Goal: Information Seeking & Learning: Find specific page/section

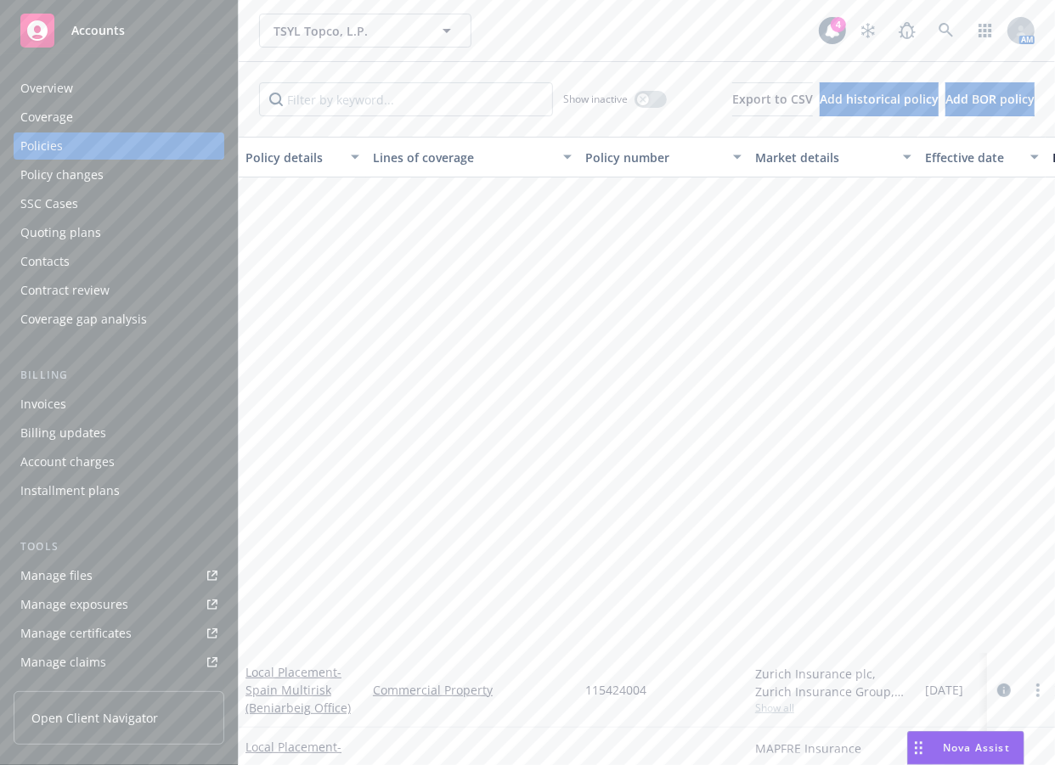
scroll to position [591, 0]
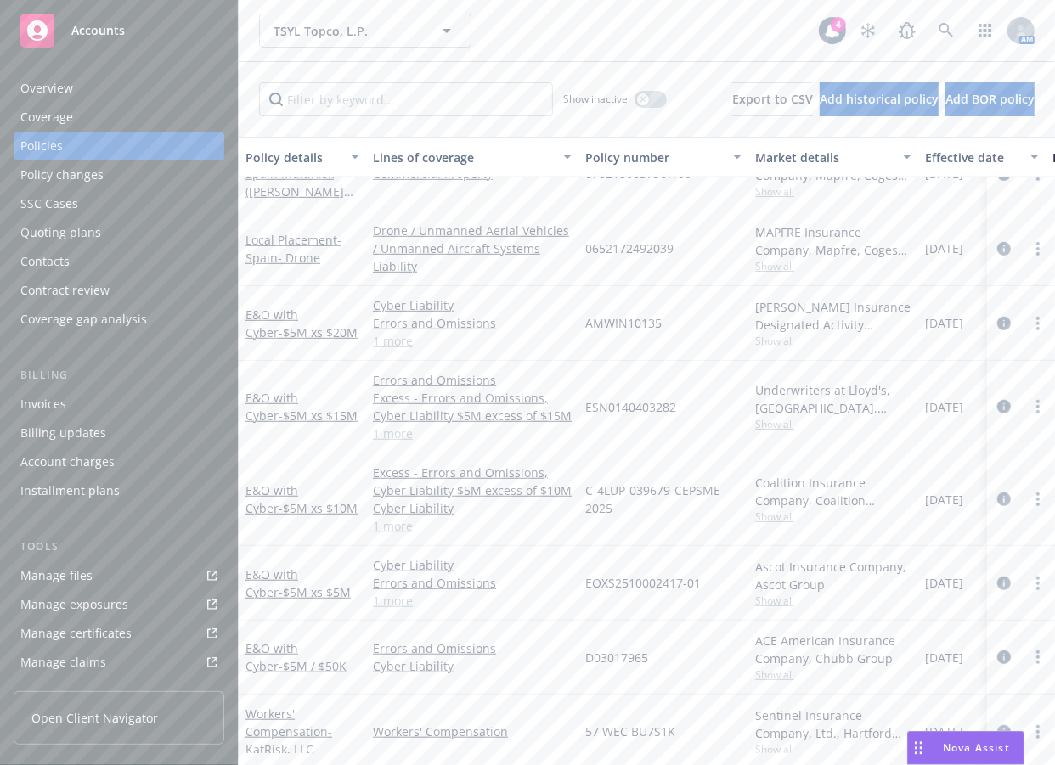
drag, startPoint x: 586, startPoint y: 41, endPoint x: 618, endPoint y: 37, distance: 32.5
click at [586, 41] on div "TSYL Topco, L.P. TSYL Topco, L.P." at bounding box center [539, 31] width 560 height 34
click at [929, 20] on link at bounding box center [946, 31] width 34 height 34
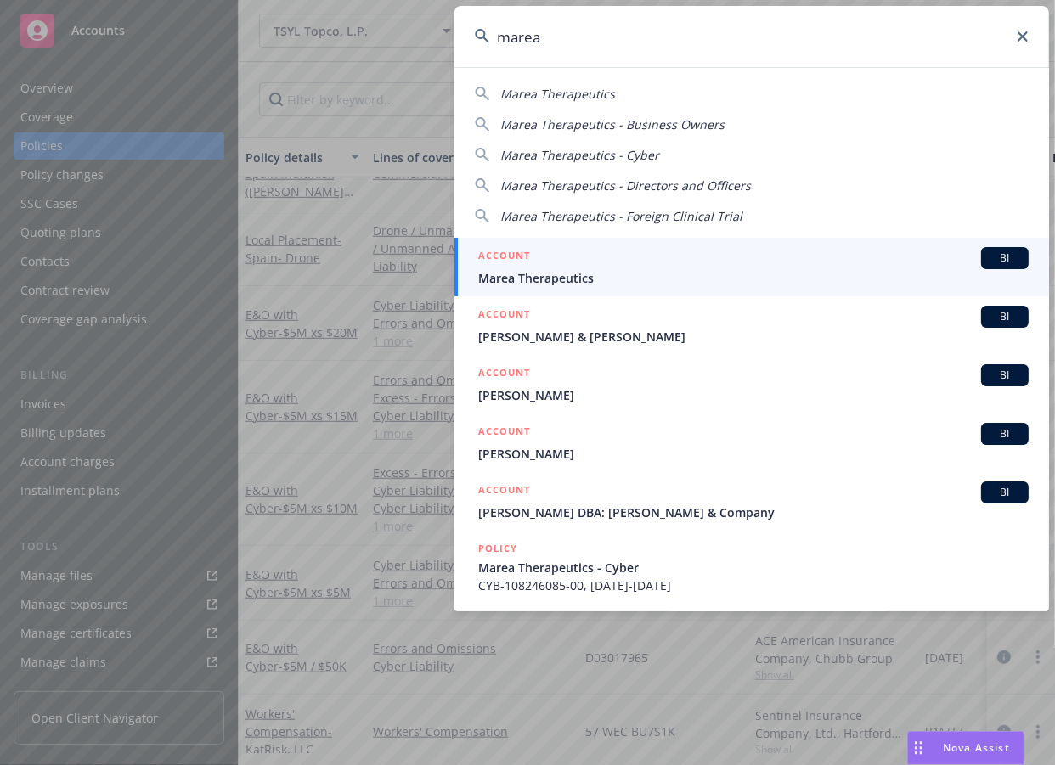
type input "marea"
click at [672, 256] on div "ACCOUNT BI" at bounding box center [753, 258] width 550 height 22
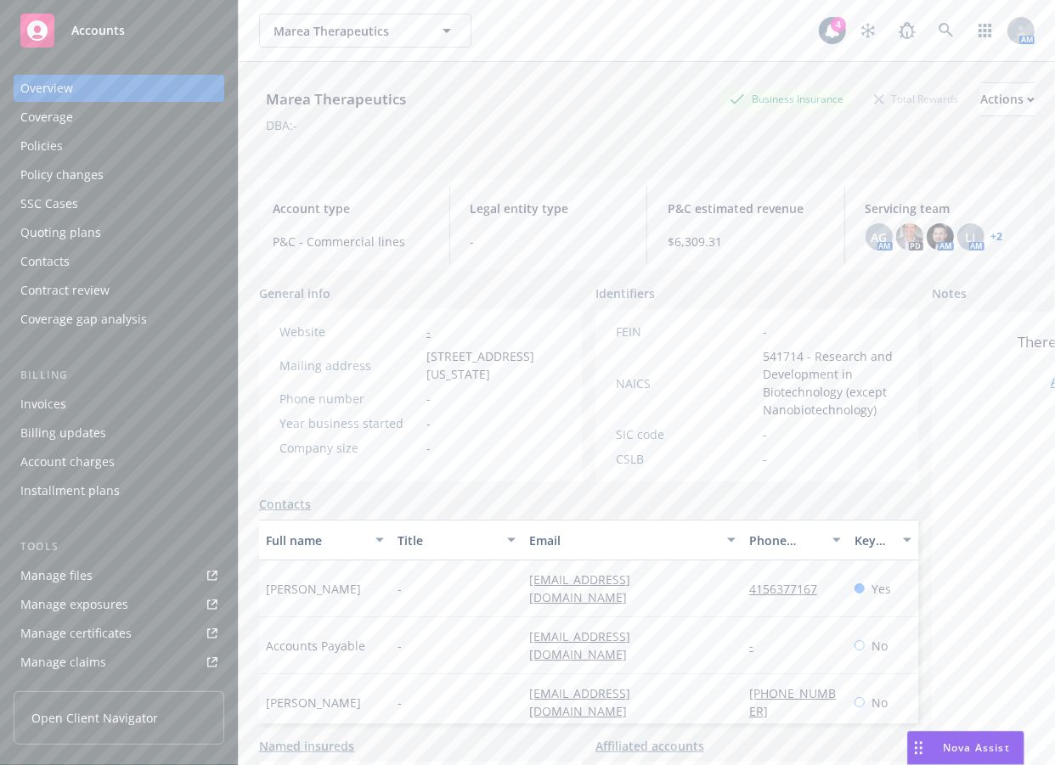
click at [98, 147] on div "Policies" at bounding box center [118, 145] width 197 height 27
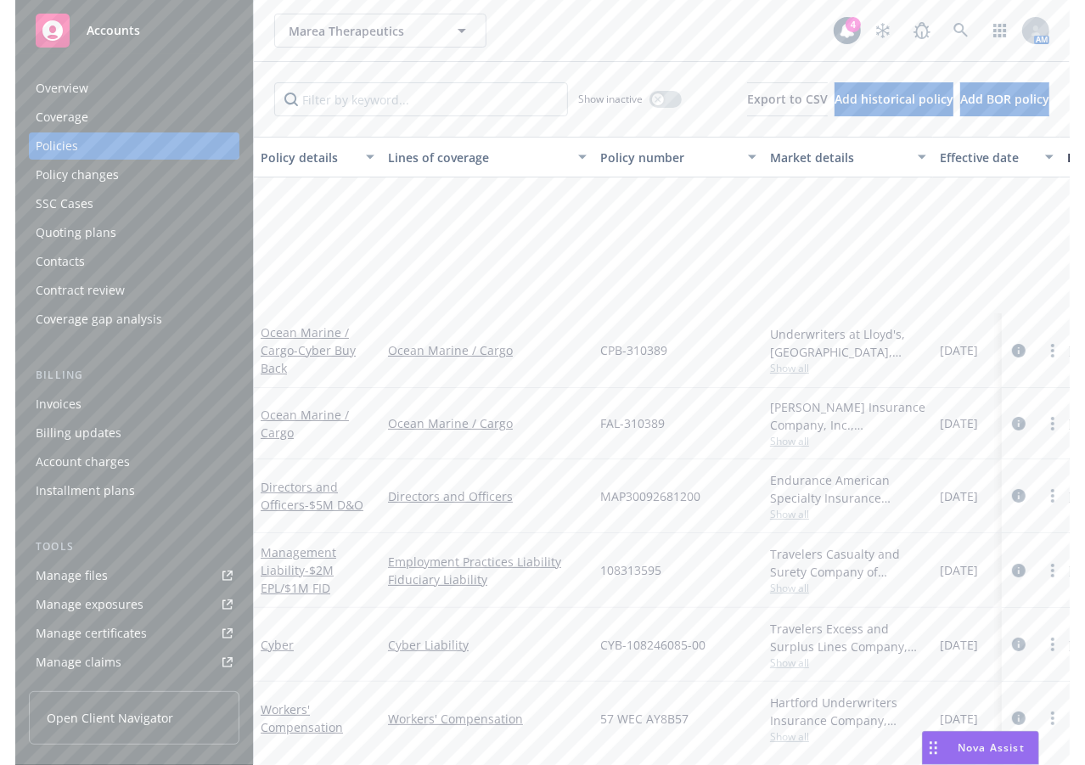
scroll to position [251, 0]
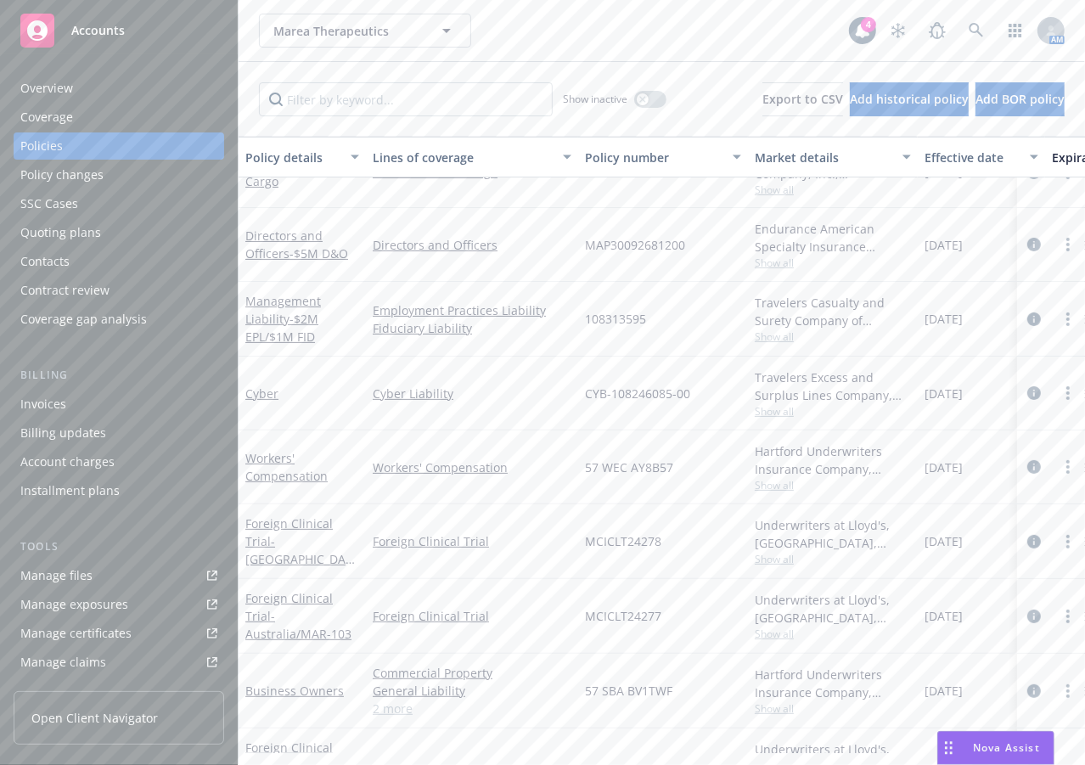
click at [587, 65] on div "Show inactive Export to CSV Add historical policy Add BOR policy" at bounding box center [662, 99] width 847 height 75
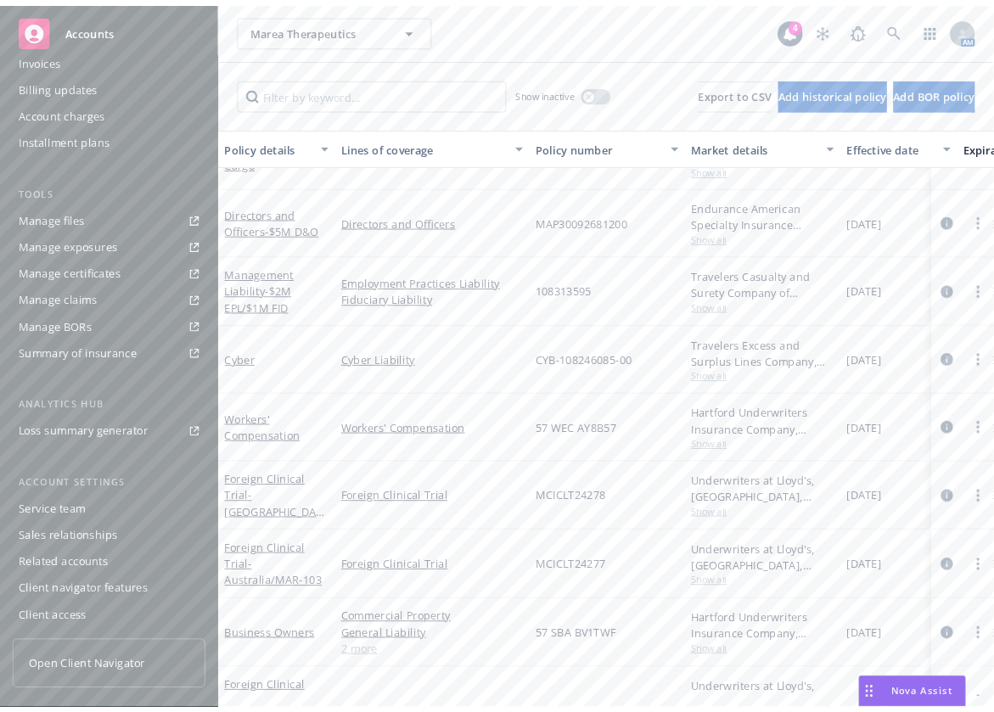
scroll to position [297, 0]
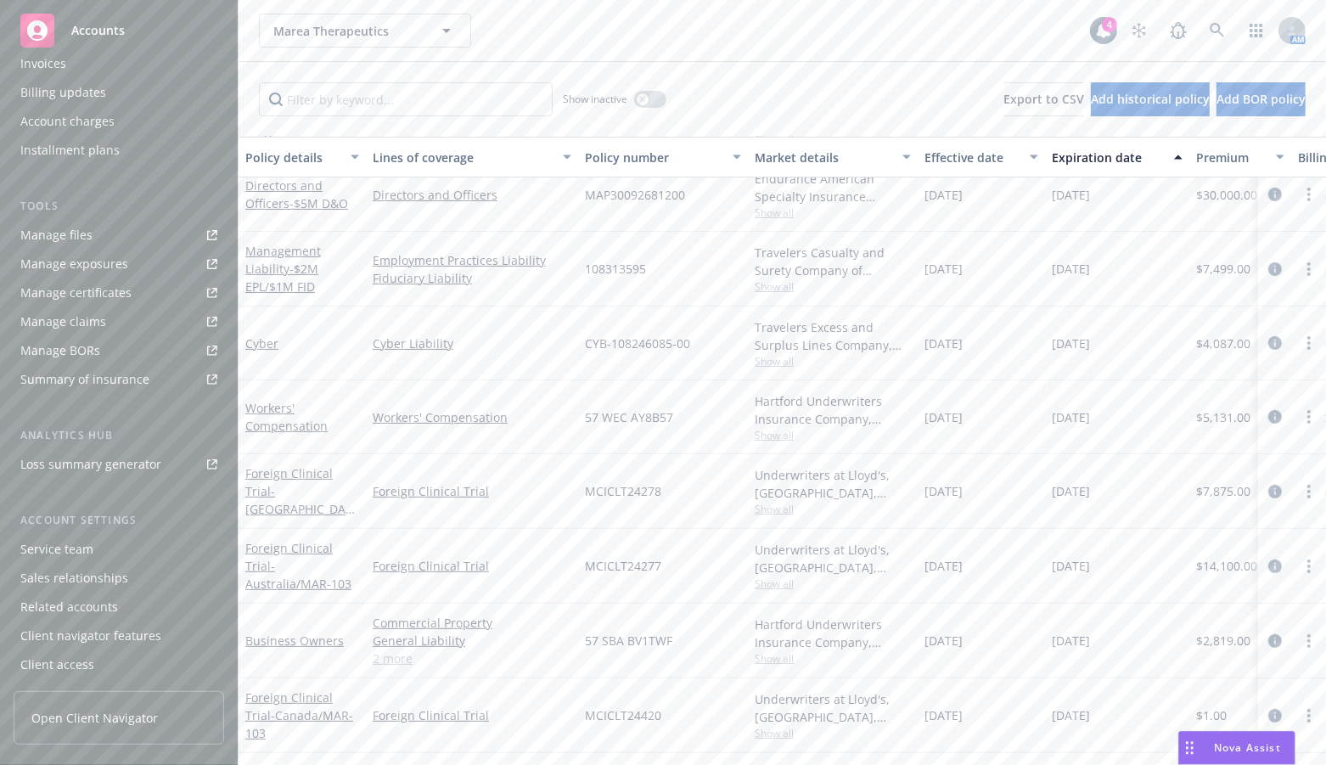
click at [921, 705] on div "03/31/2025" at bounding box center [981, 715] width 127 height 75
click at [110, 240] on link "Manage files" at bounding box center [119, 235] width 211 height 27
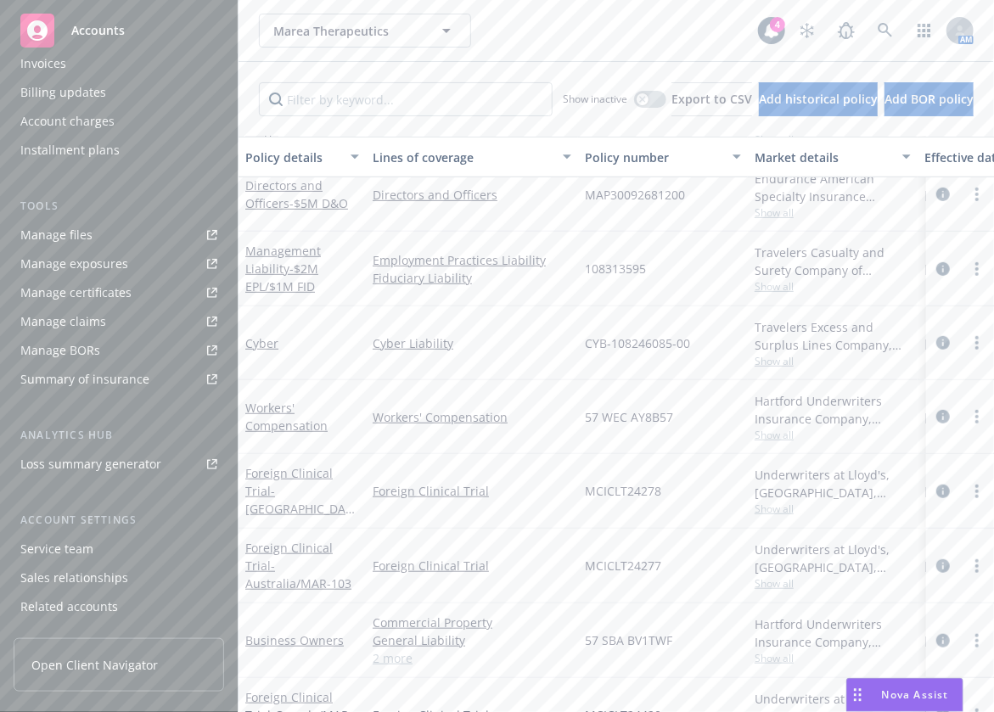
scroll to position [53, 0]
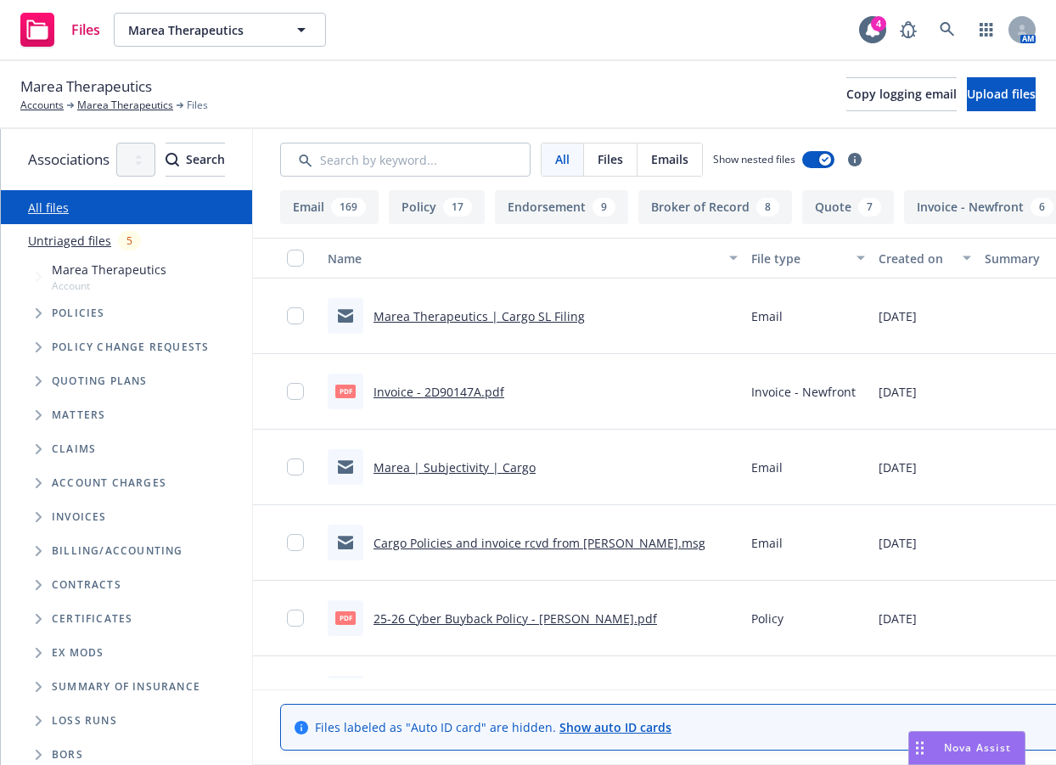
click at [36, 313] on icon "Tree Example" at bounding box center [39, 313] width 7 height 10
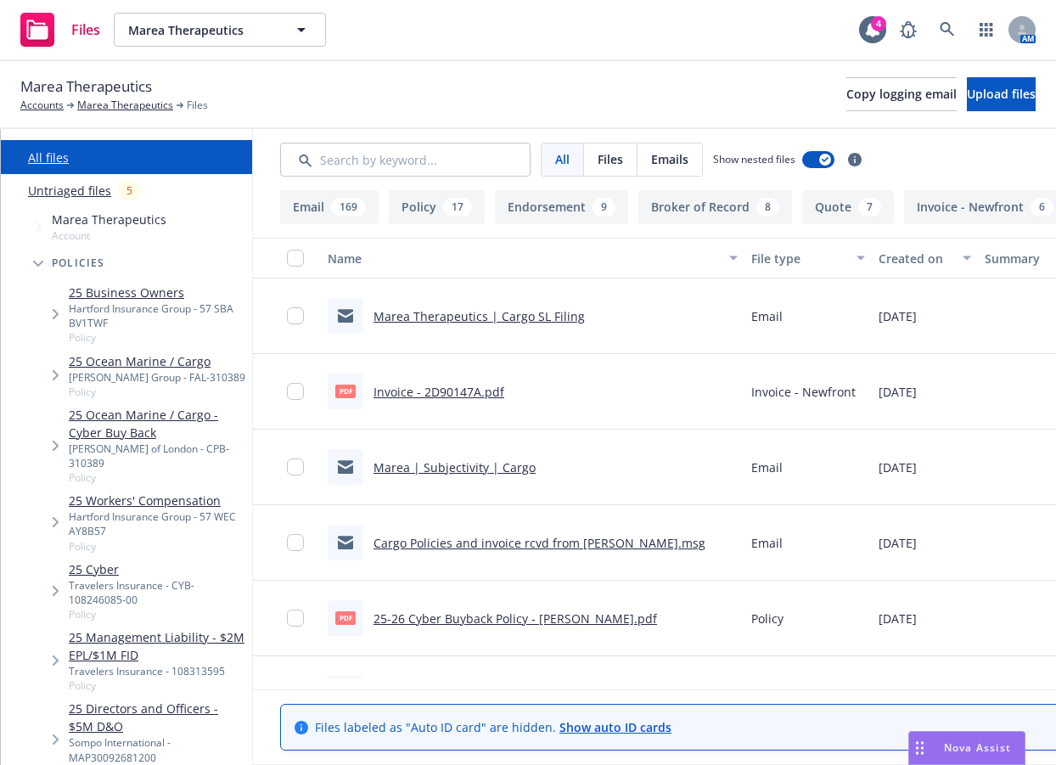
scroll to position [52, 0]
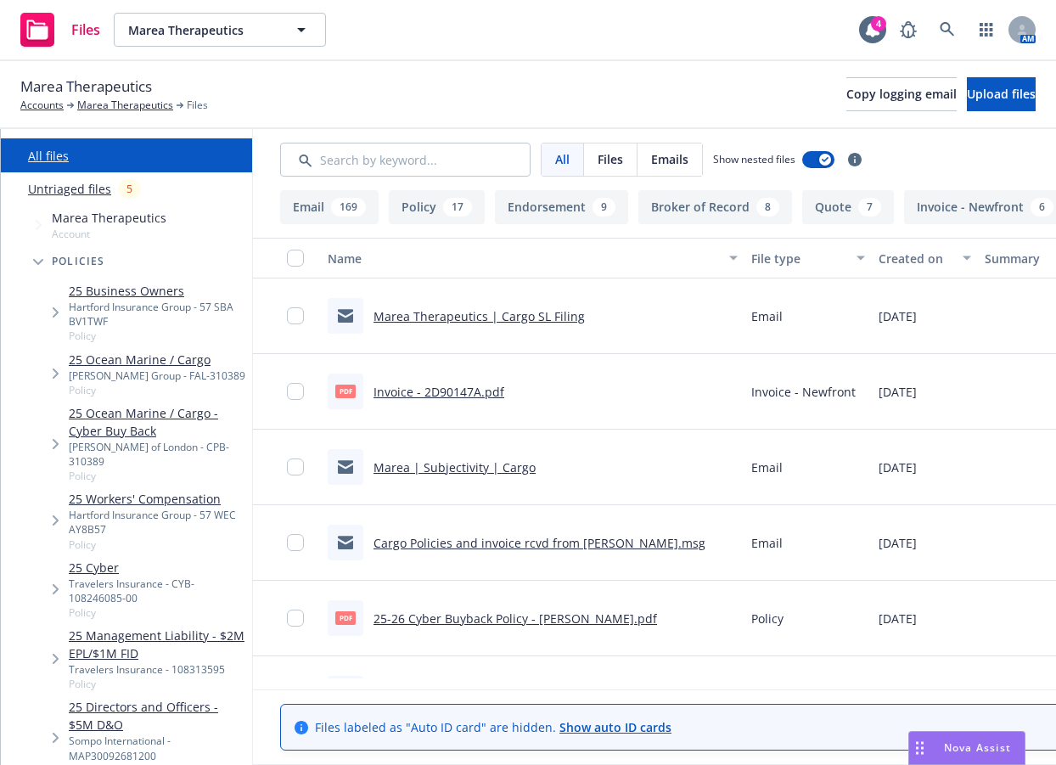
click at [56, 364] on span "Tree Example" at bounding box center [55, 373] width 27 height 27
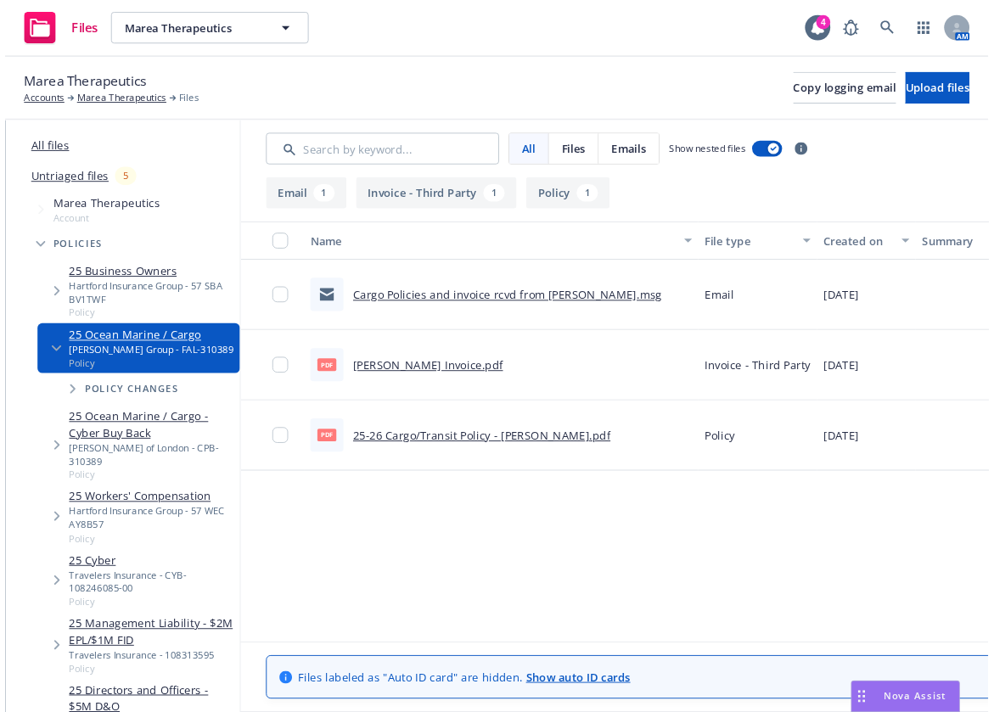
scroll to position [391, 0]
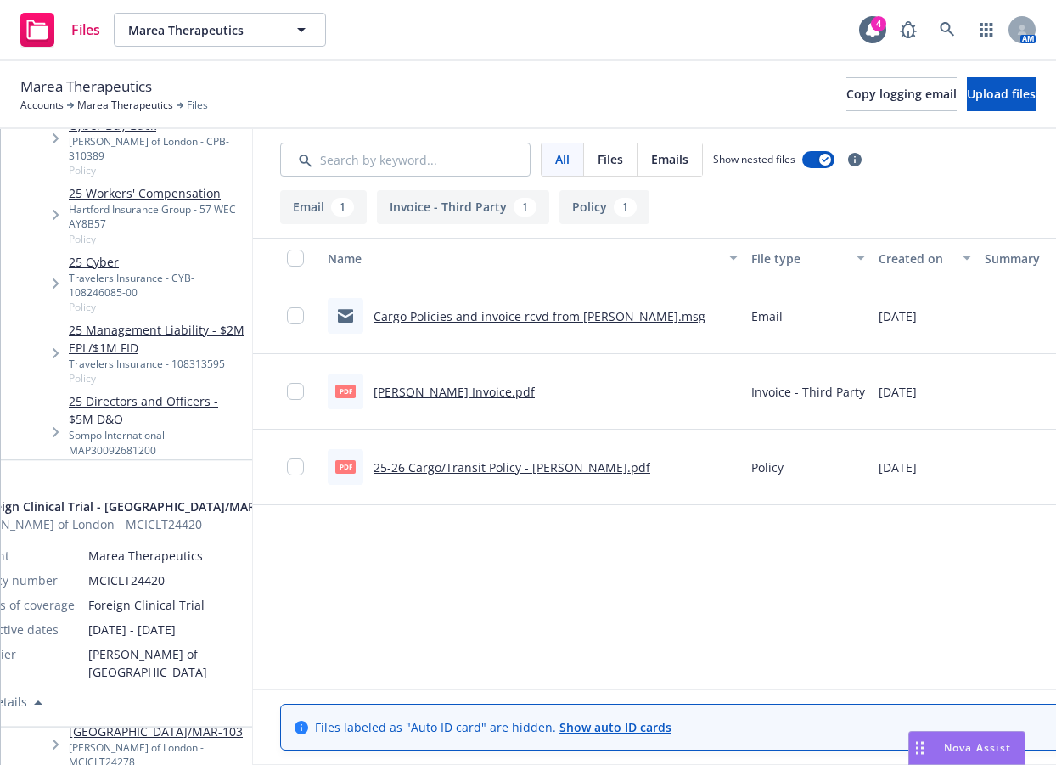
click at [245, 479] on link "25 Foreign Clinical Trial - [GEOGRAPHIC_DATA]/MAR-103" at bounding box center [157, 497] width 177 height 36
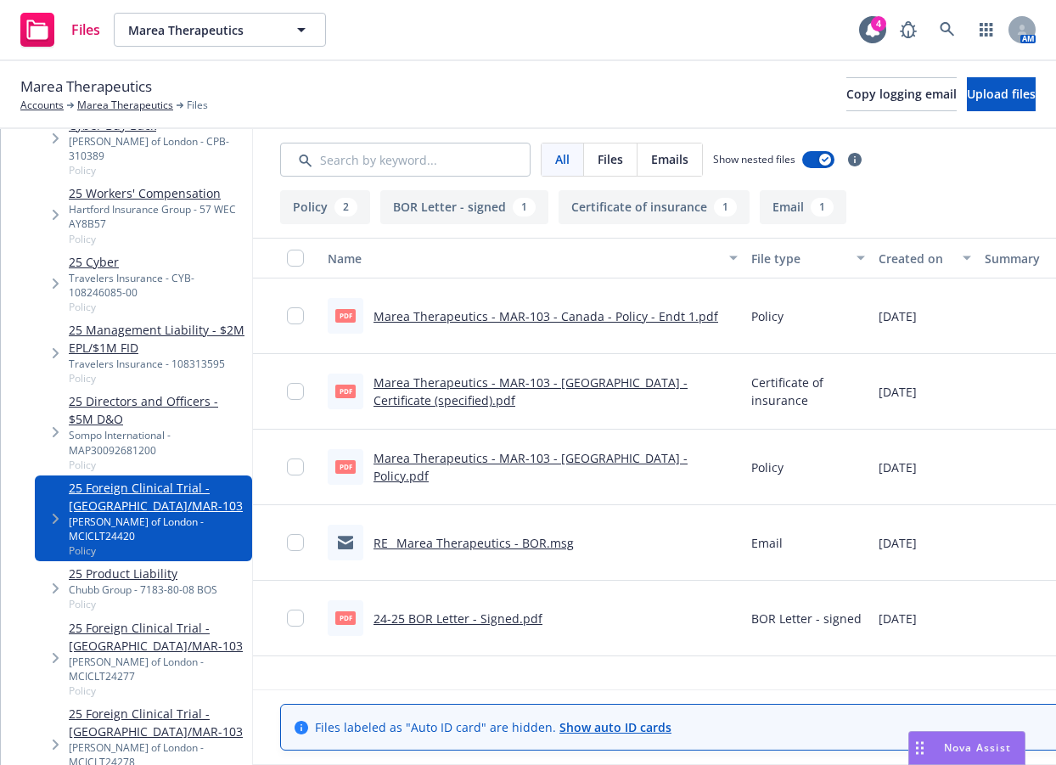
click at [676, 318] on link "Marea Therapeutics - MAR-103 - Canada - Policy - Endt 1.pdf" at bounding box center [546, 316] width 345 height 16
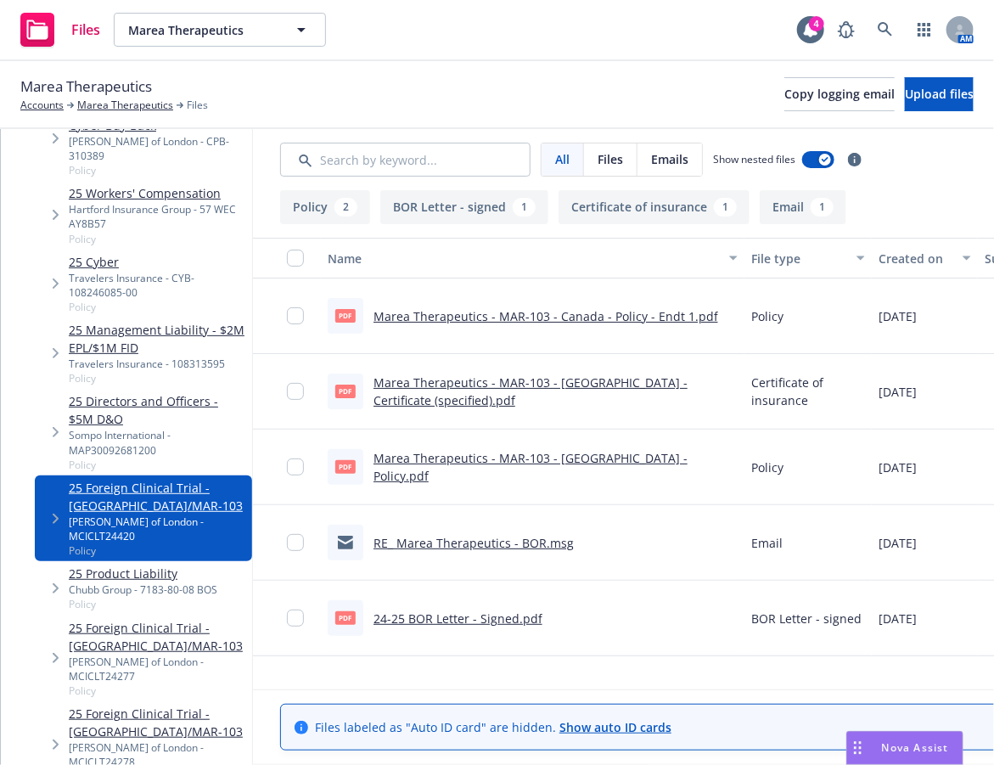
click at [562, 461] on link "Marea Therapeutics - MAR-103 - [GEOGRAPHIC_DATA] - Policy.pdf" at bounding box center [531, 467] width 314 height 34
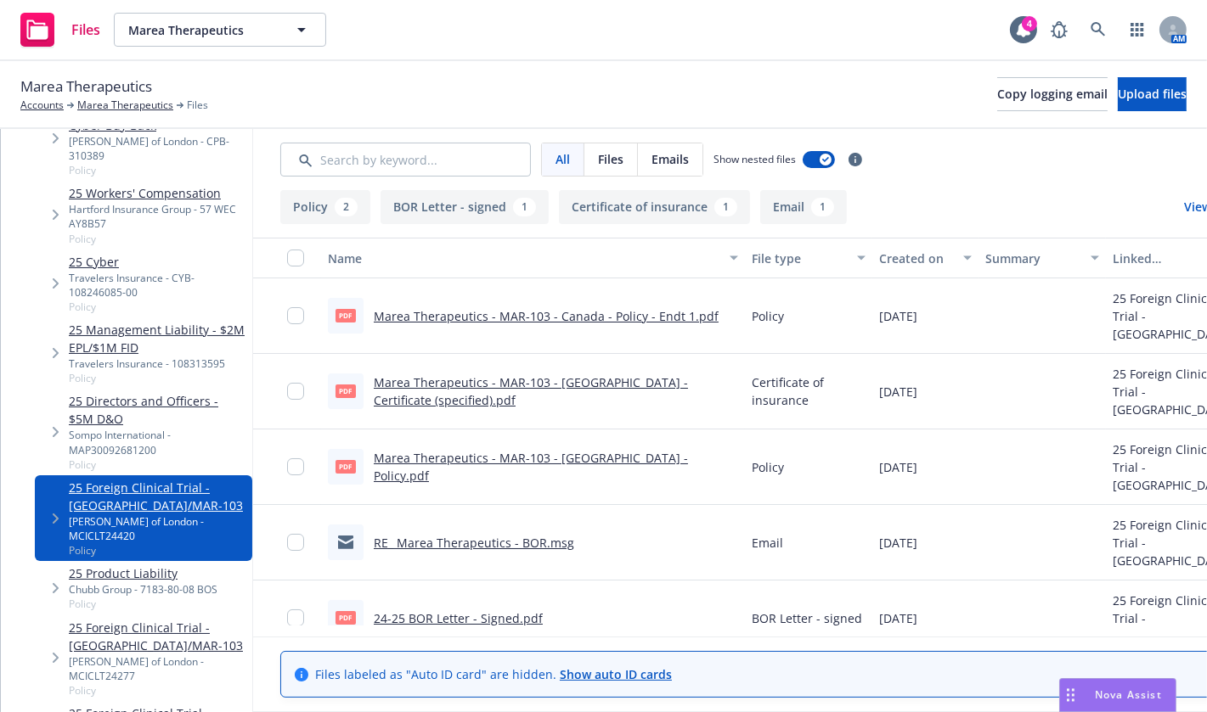
click at [745, 440] on div "pdf Marea Therapeutics - MAR-103 - [GEOGRAPHIC_DATA] - Policy.pdf" at bounding box center [533, 468] width 424 height 76
click at [140, 104] on link "Marea Therapeutics" at bounding box center [125, 105] width 96 height 15
